Goal: Browse casually

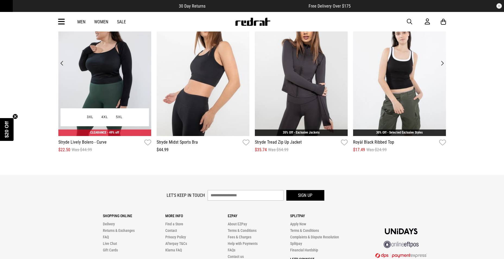
scroll to position [678, 0]
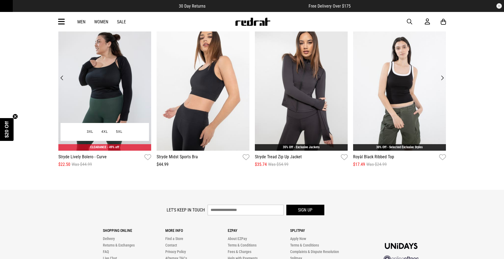
click at [132, 90] on img at bounding box center [104, 87] width 93 height 128
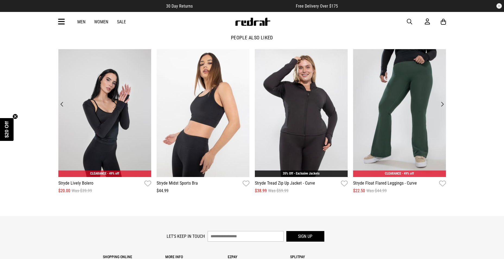
scroll to position [651, 0]
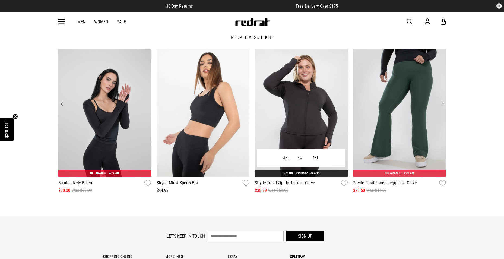
click at [314, 124] on img at bounding box center [301, 113] width 93 height 128
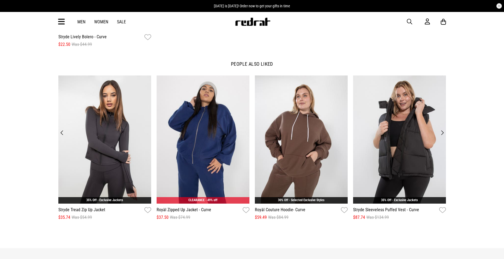
scroll to position [814, 0]
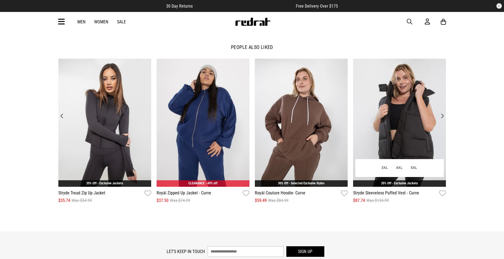
click at [393, 149] on img at bounding box center [399, 123] width 93 height 128
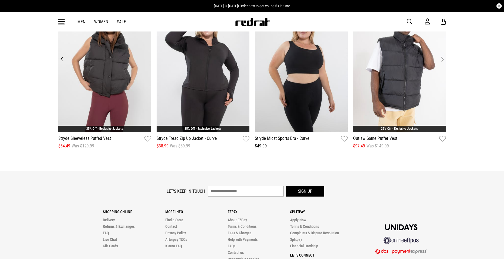
scroll to position [932, 0]
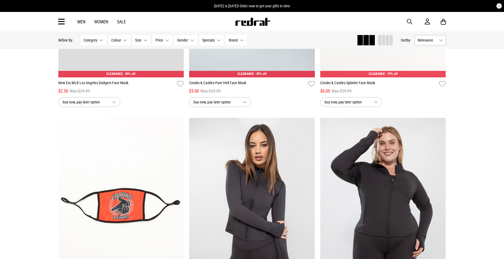
scroll to position [1364, 0]
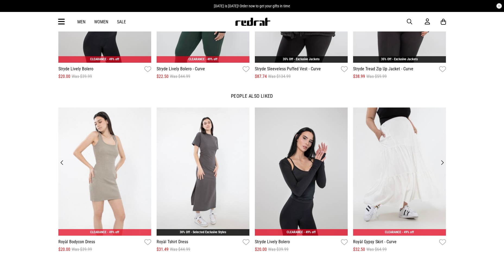
scroll to position [624, 0]
click at [103, 148] on img at bounding box center [104, 171] width 93 height 128
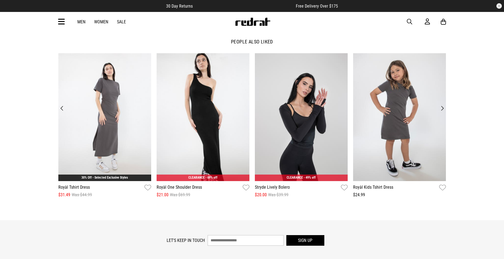
scroll to position [824, 0]
